Goal: Information Seeking & Learning: Learn about a topic

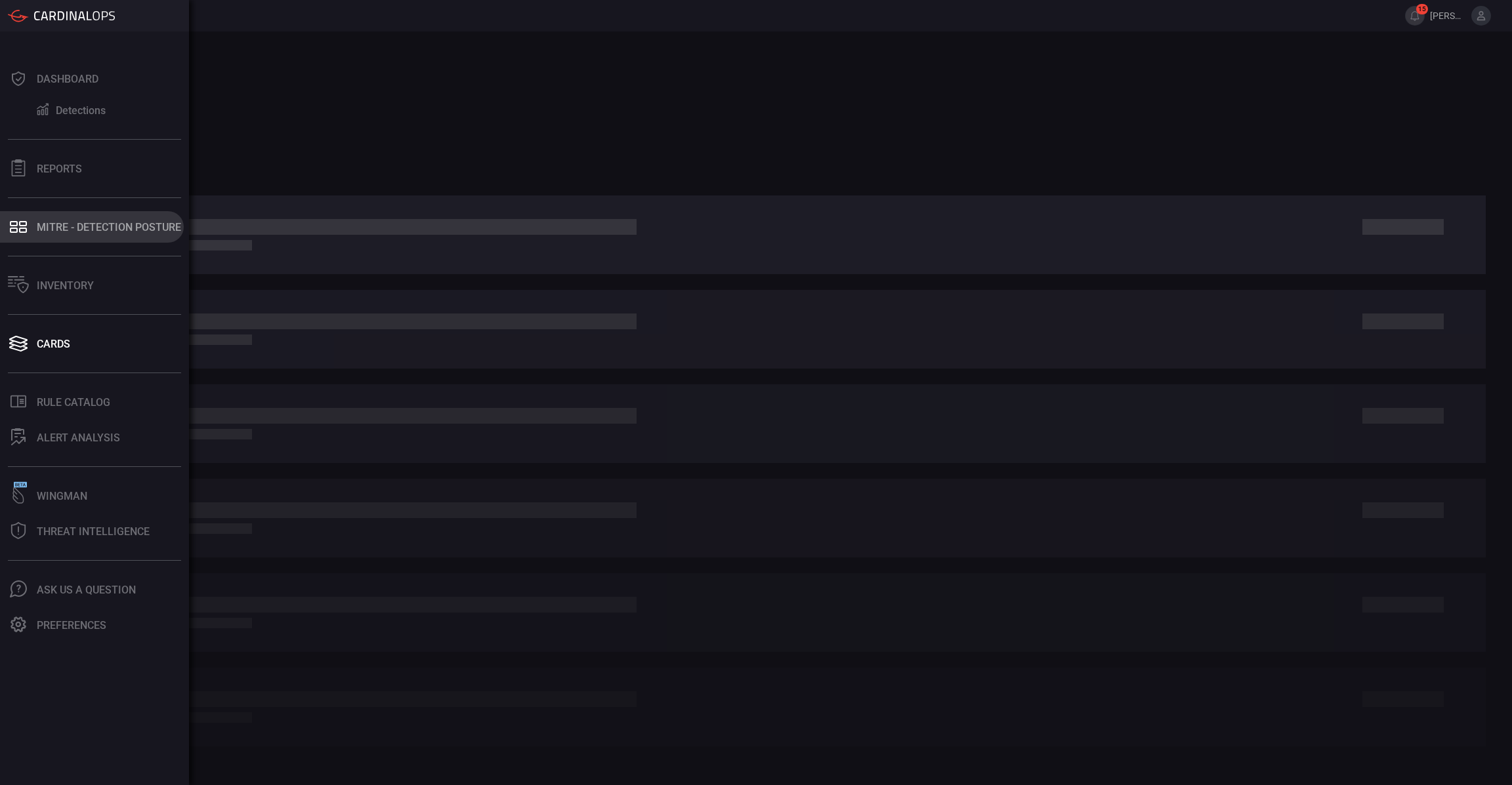
click at [60, 241] on button "MITRE - Detection Posture" at bounding box center [92, 228] width 184 height 32
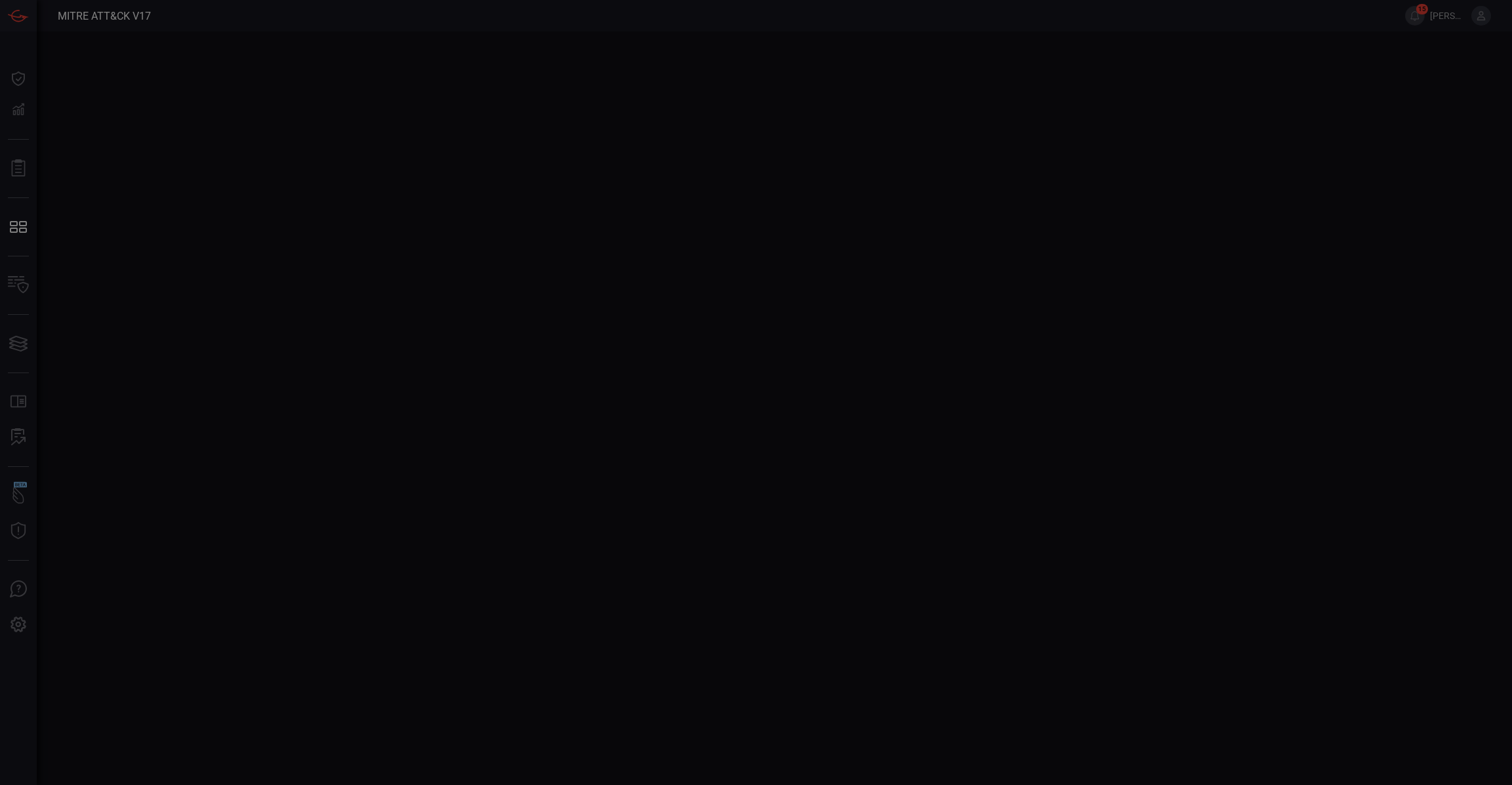
click at [573, 283] on div at bounding box center [756, 392] width 1512 height 785
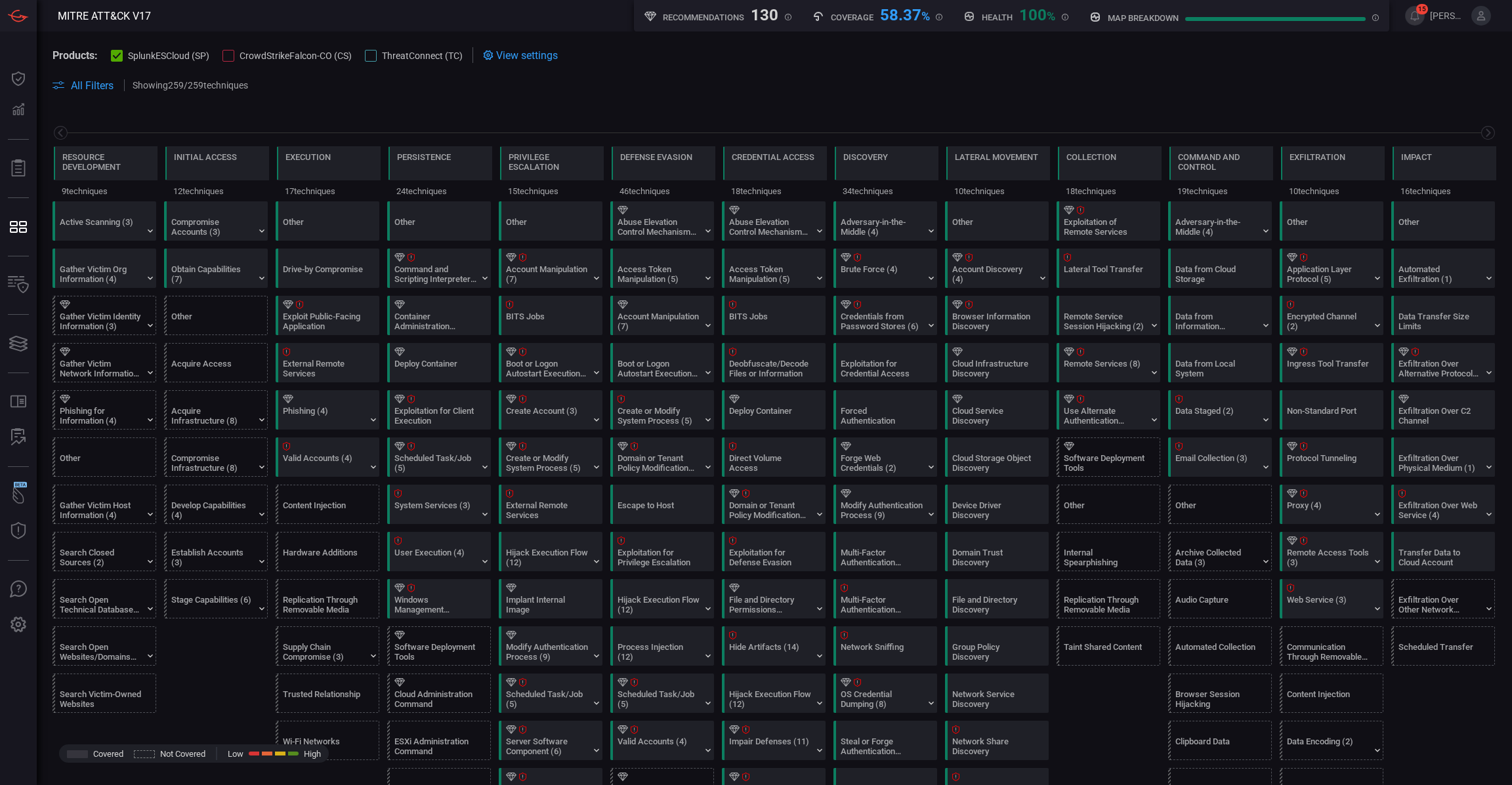
scroll to position [0, 129]
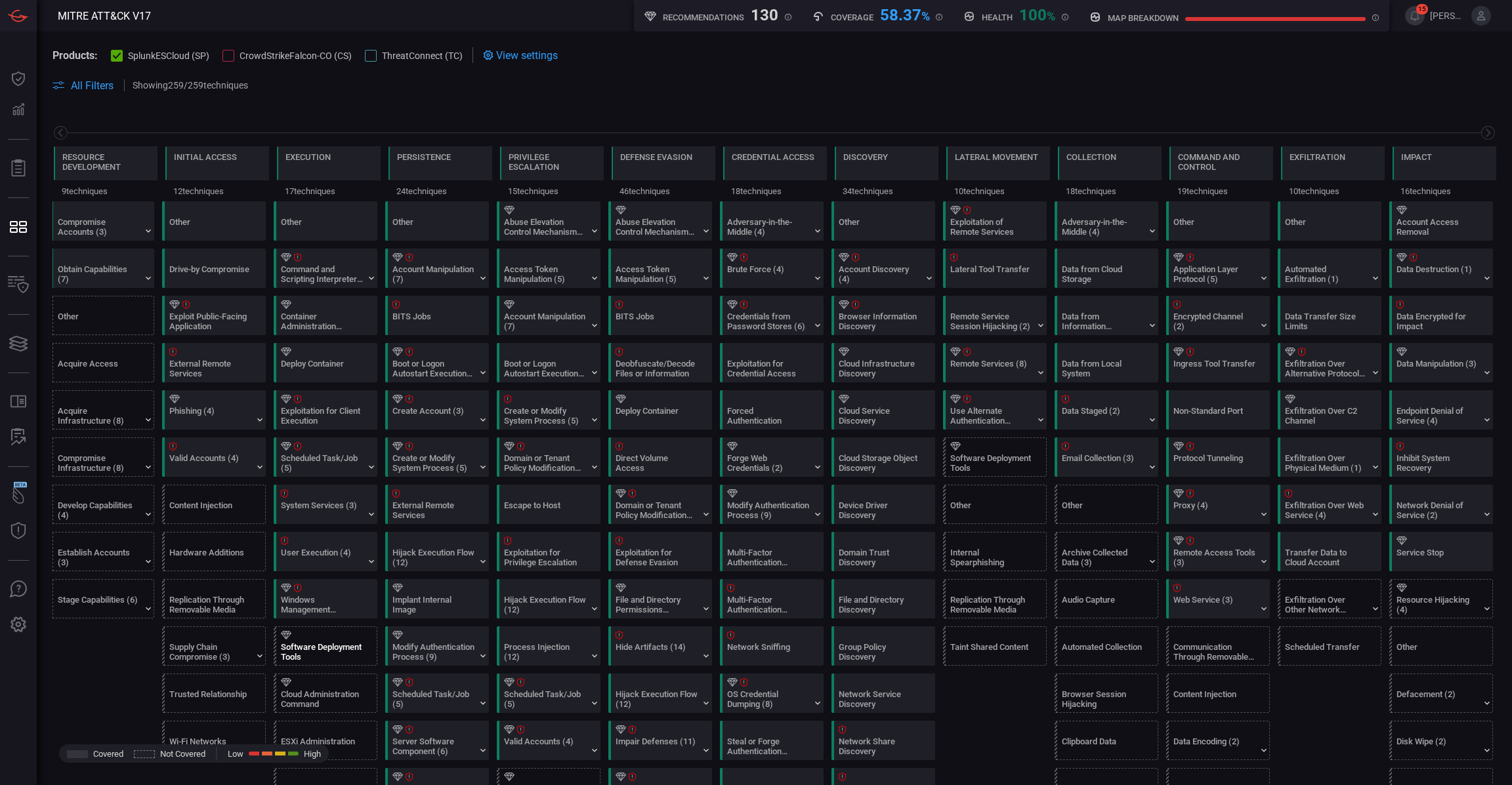
click at [338, 645] on div "Software Deployment Tools" at bounding box center [322, 652] width 82 height 20
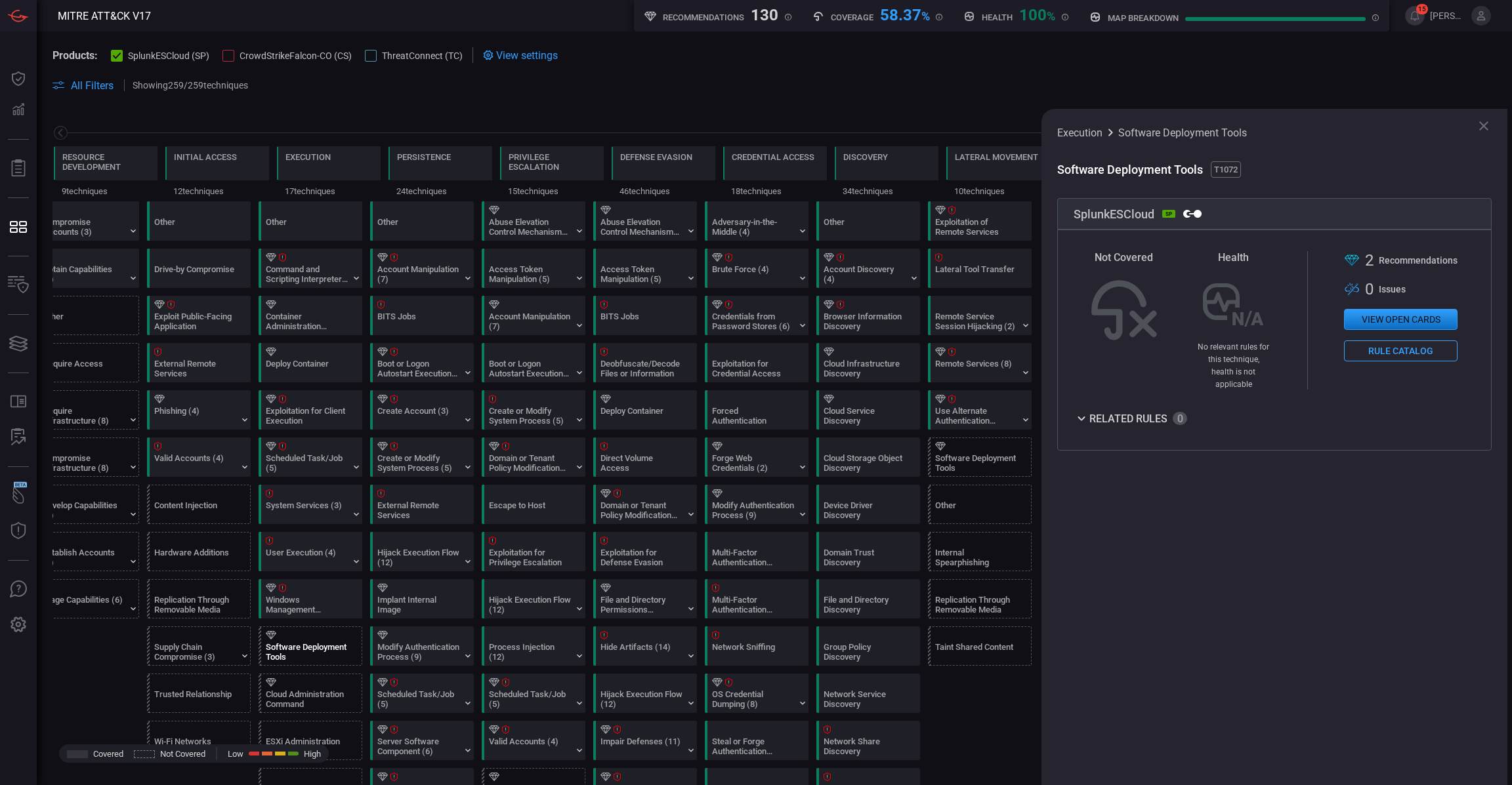
click at [1234, 168] on span "T1072" at bounding box center [1225, 170] width 30 height 16
drag, startPoint x: 1248, startPoint y: 138, endPoint x: 1119, endPoint y: 135, distance: 129.0
click at [1119, 135] on div "Execution Software Deployment Tools" at bounding box center [1273, 133] width 434 height 16
copy span "Software Deployment Tools"
click at [1234, 168] on span "T1072" at bounding box center [1225, 170] width 30 height 16
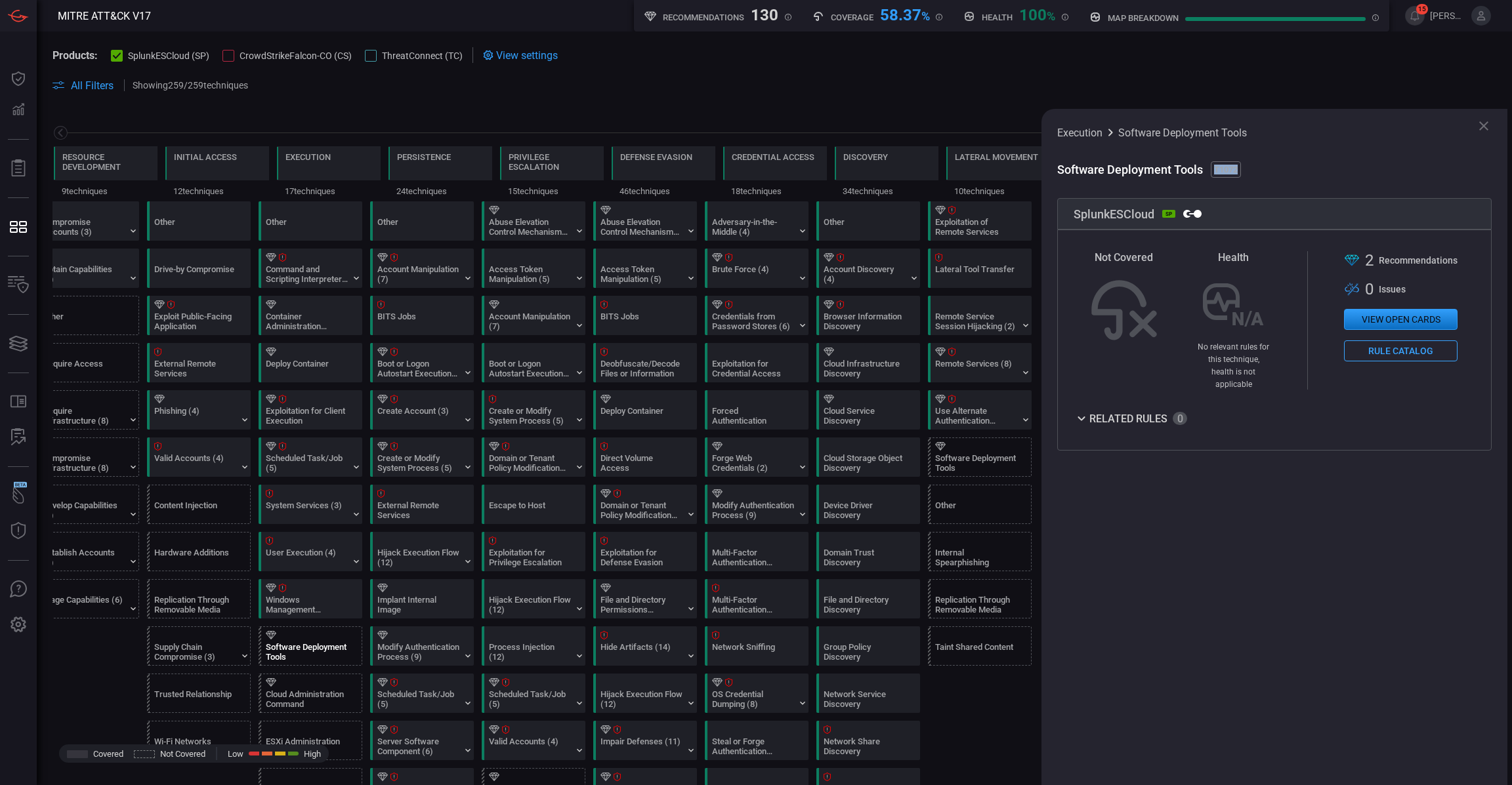
click at [1232, 168] on span "T1072" at bounding box center [1225, 170] width 30 height 16
copy span "T1072"
click at [662, 309] on div at bounding box center [647, 305] width 95 height 9
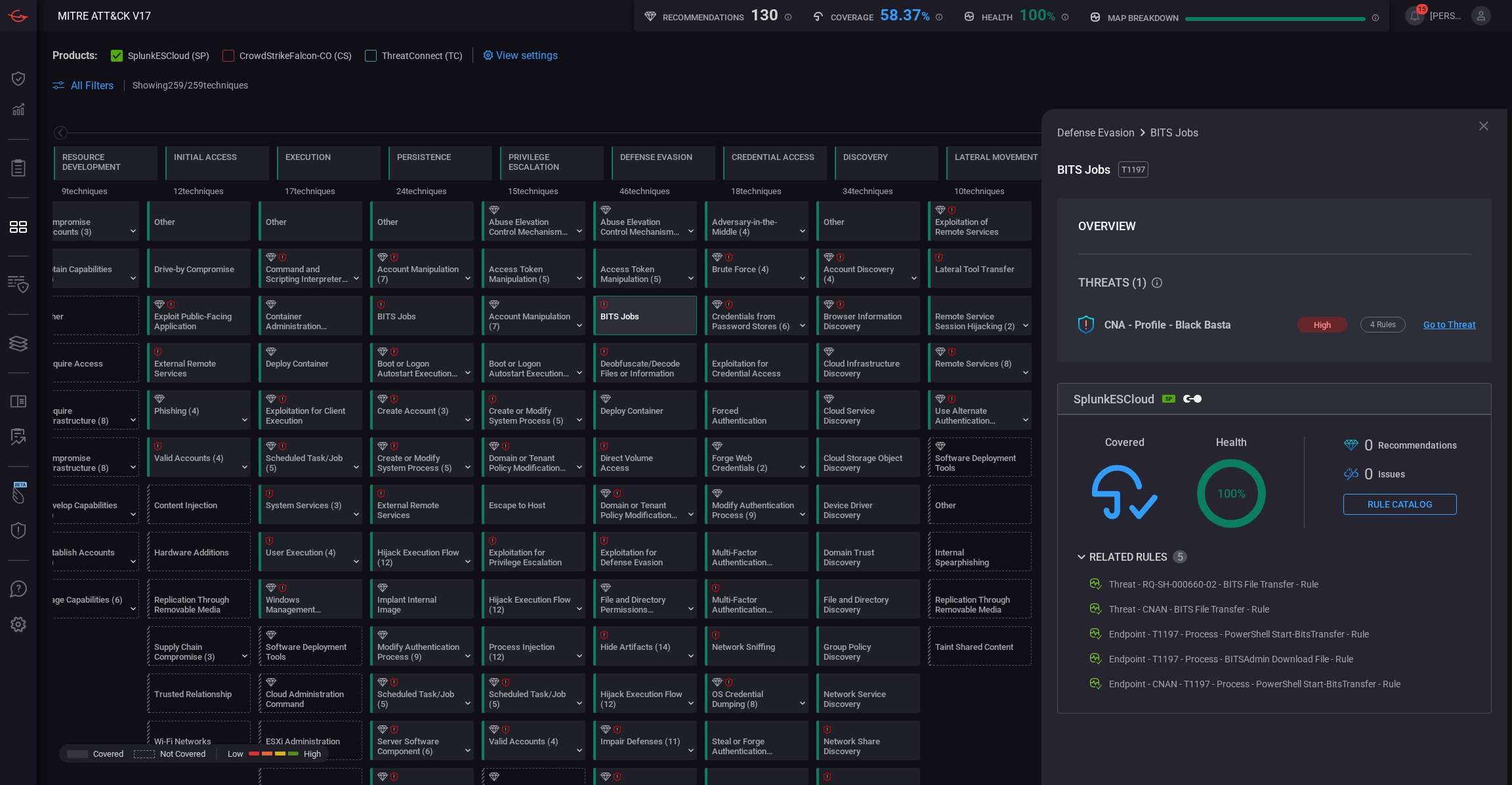
click at [1130, 166] on span "T1197" at bounding box center [1133, 170] width 30 height 16
copy span "T1197"
click at [549, 492] on div at bounding box center [535, 493] width 95 height 9
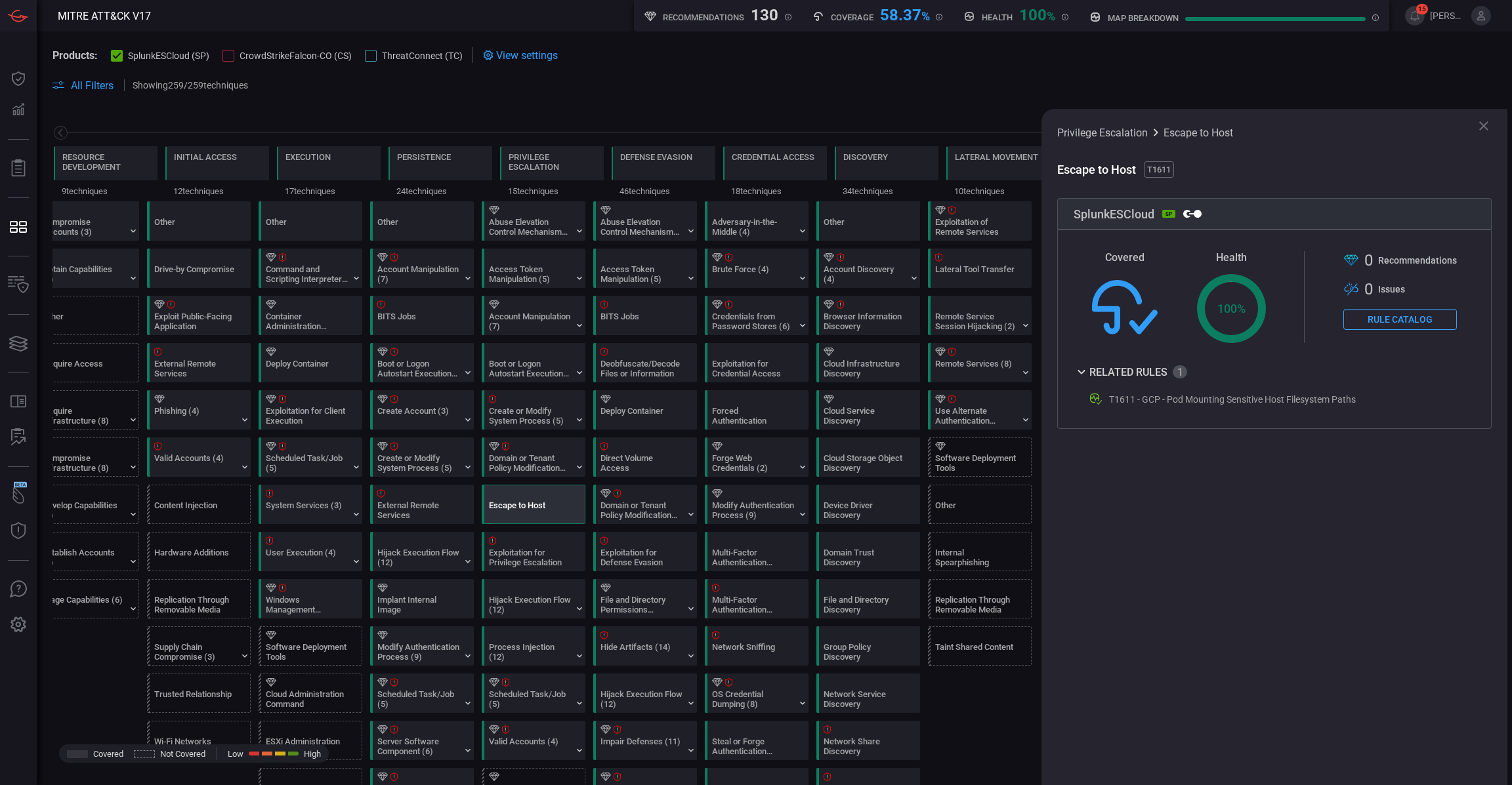
click at [1236, 396] on div "T1611 - GCP - Pod Mounting Sensitive Host Filesystem Paths" at bounding box center [1231, 399] width 247 height 11
copy div "T1611 - GCP - Pod Mounting Sensitive Host Filesystem Paths"
click at [1161, 168] on span "T1611" at bounding box center [1158, 170] width 30 height 16
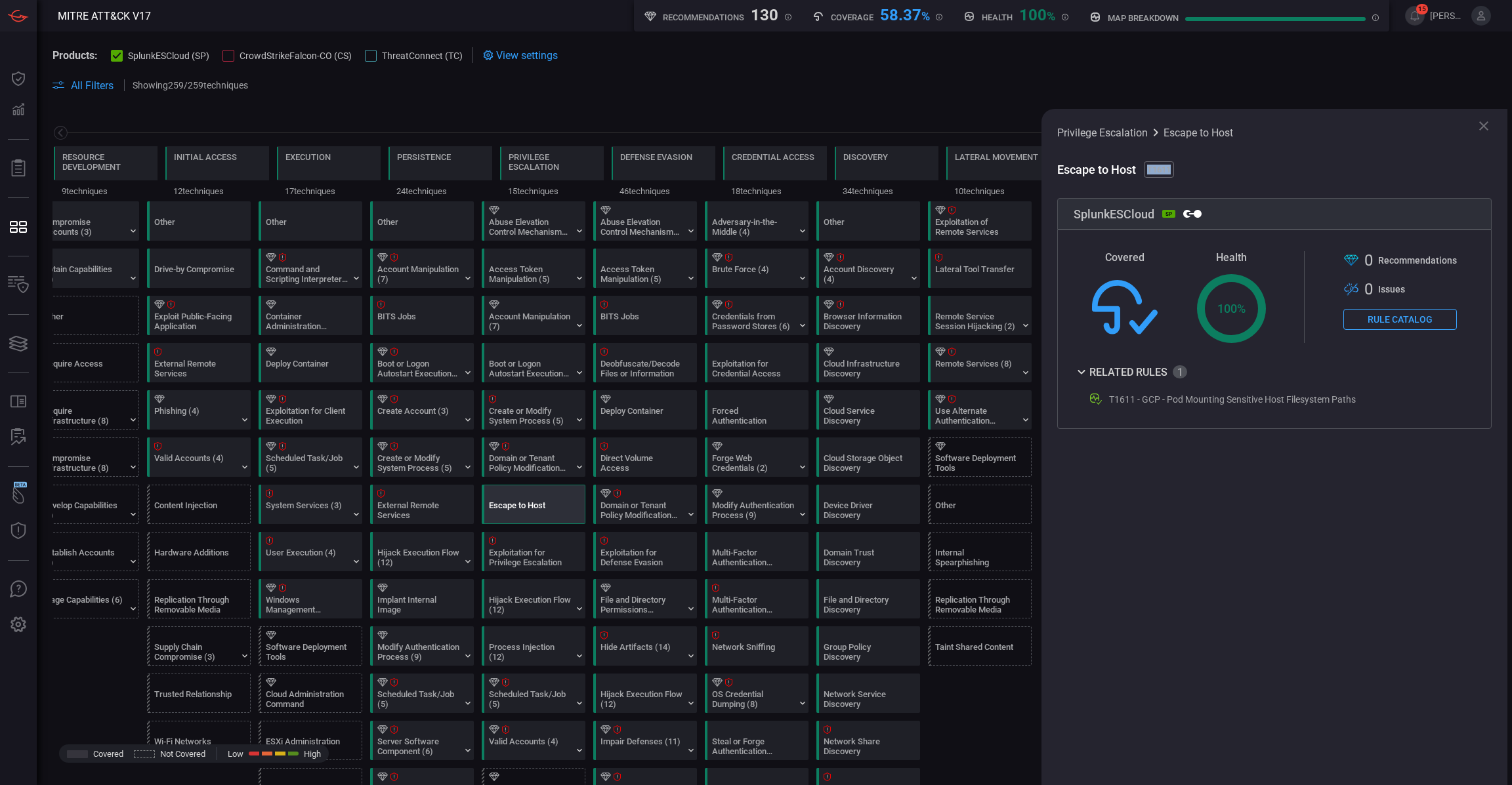
click at [1161, 168] on span "T1611" at bounding box center [1158, 170] width 30 height 16
copy span "T1611"
click at [317, 615] on div "Windows Management Instrumentation" at bounding box center [307, 605] width 82 height 20
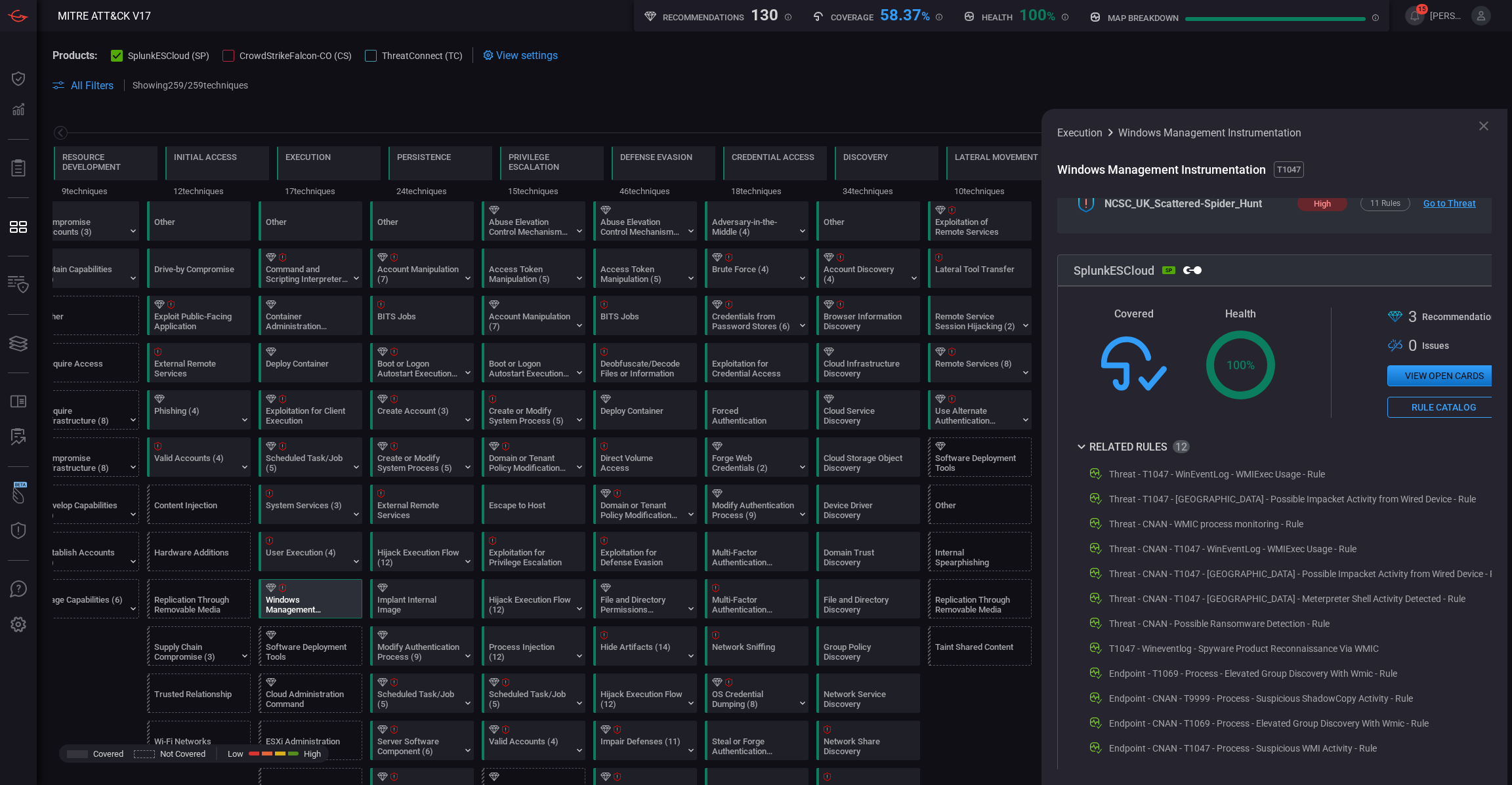
scroll to position [152, 0]
click at [1288, 475] on div "Threat - T1047 - WinEventLog - WMIExec Usage - Rule" at bounding box center [1216, 472] width 216 height 11
click at [1286, 475] on div "Threat - T1047 - WinEventLog - WMIExec Usage - Rule" at bounding box center [1216, 472] width 216 height 11
copy div "Threat - T1047 - WinEventLog - WMIExec Usage - Rule"
